Goal: Find specific page/section: Find specific page/section

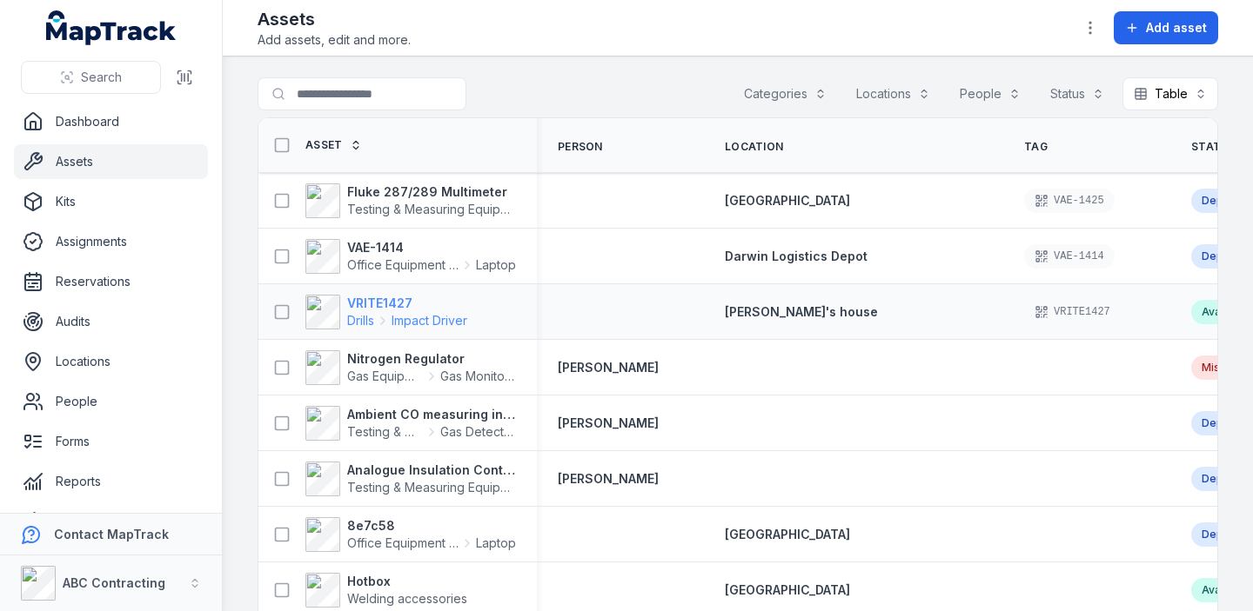
click at [364, 297] on strong "VRITE1427" at bounding box center [407, 303] width 120 height 17
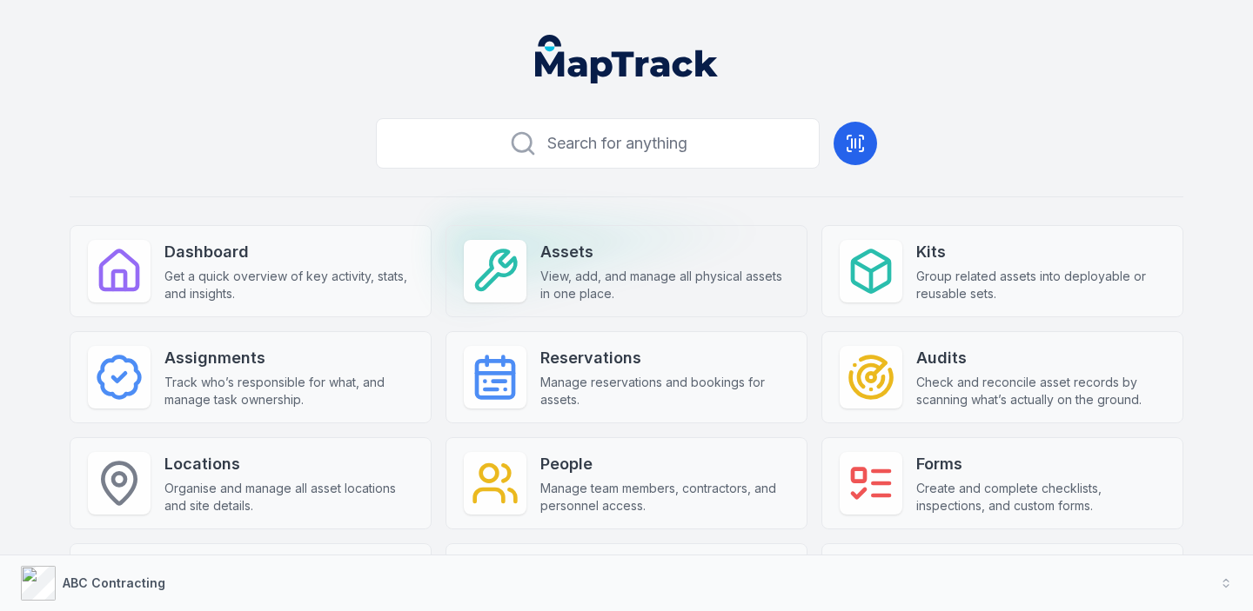
click at [649, 271] on span "View, add, and manage all physical assets in one place." at bounding box center [664, 285] width 249 height 35
